Goal: Task Accomplishment & Management: Use online tool/utility

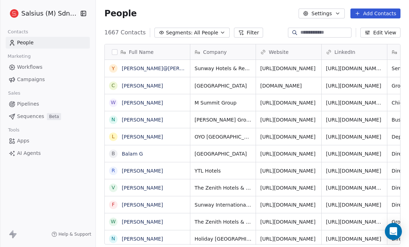
scroll to position [213, 308]
click at [23, 102] on span "Pipelines" at bounding box center [28, 103] width 22 height 7
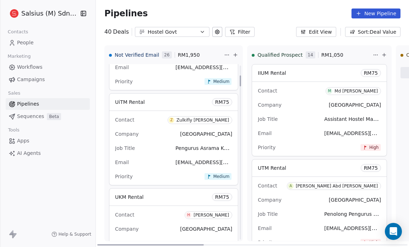
scroll to position [161, 0]
click at [153, 77] on div "Priority Medium" at bounding box center [173, 81] width 117 height 11
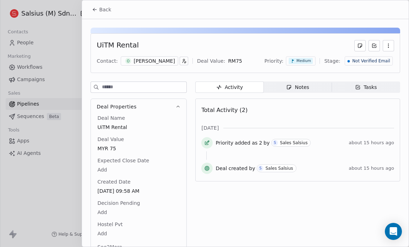
click at [108, 10] on span "Back" at bounding box center [105, 9] width 12 height 7
